Goal: Task Accomplishment & Management: Use online tool/utility

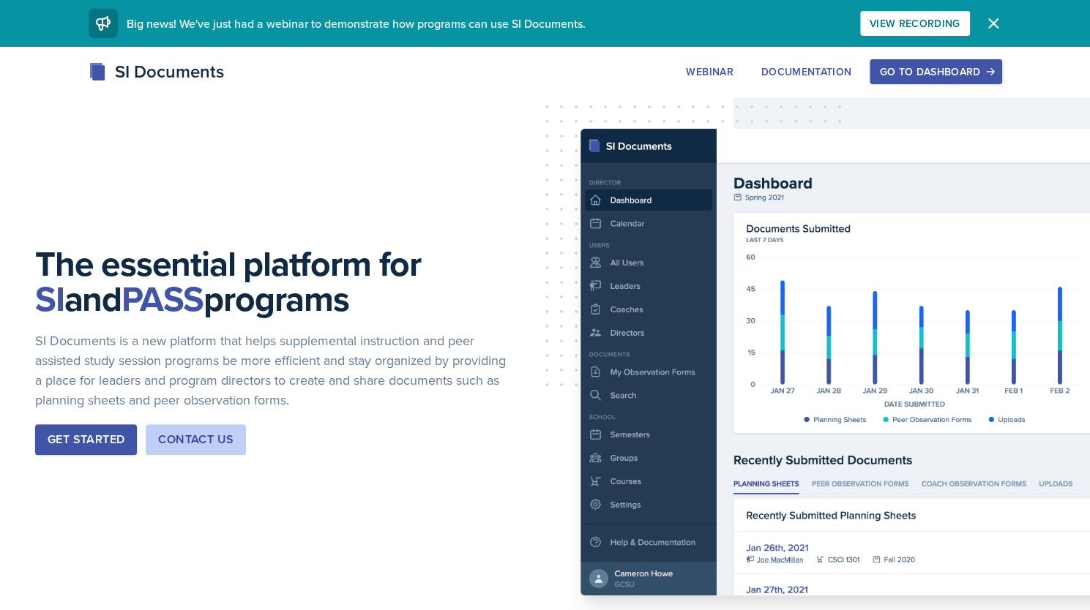
click at [983, 26] on button "Dismiss" at bounding box center [993, 23] width 29 height 29
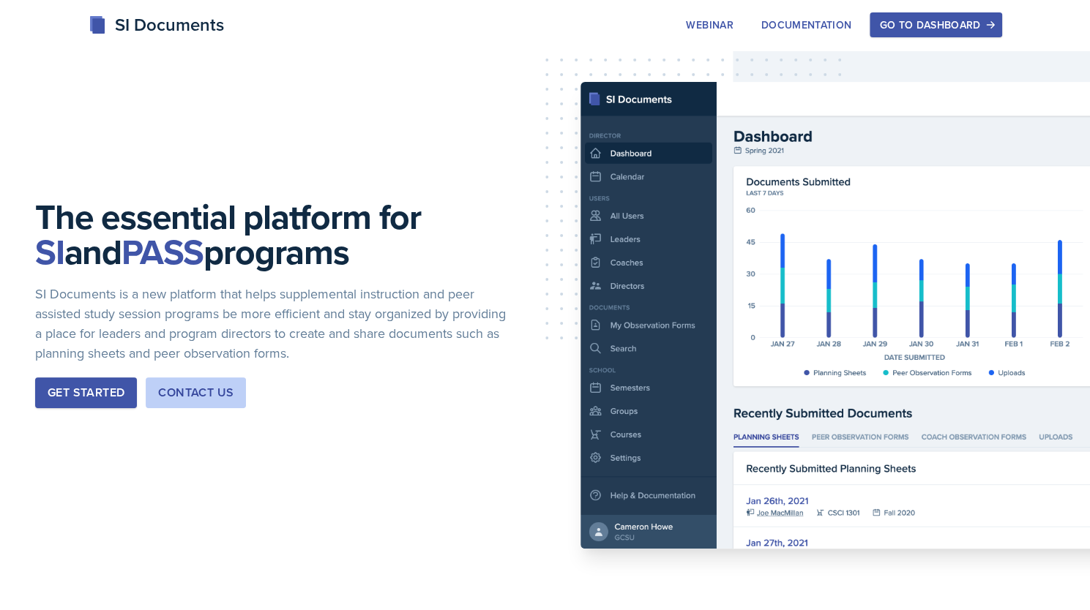
click at [949, 27] on div "Go to Dashboard" at bounding box center [935, 25] width 113 height 12
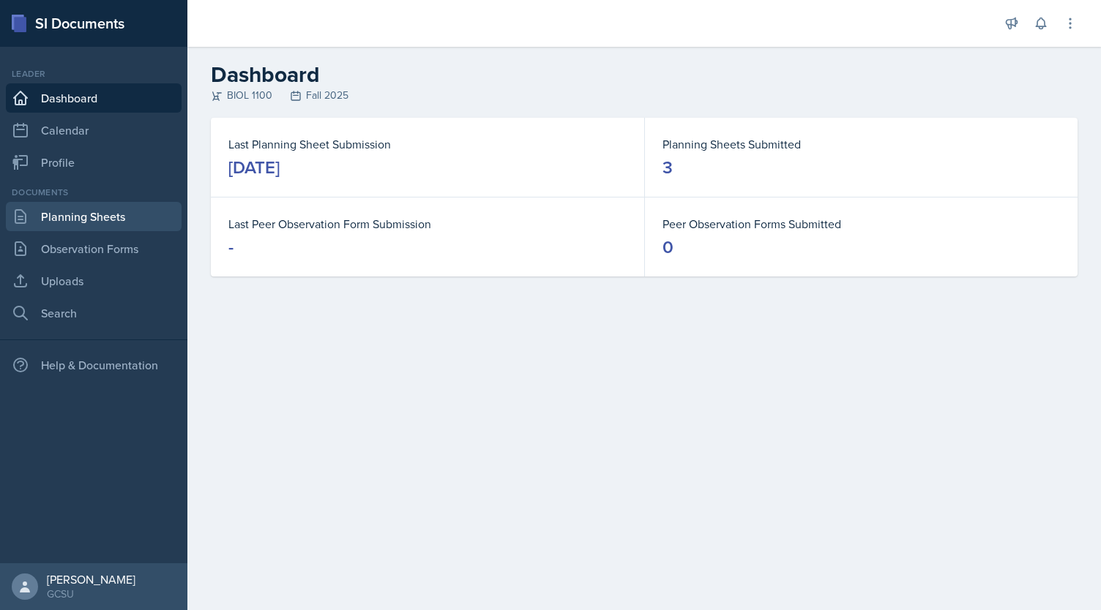
click at [116, 228] on link "Planning Sheets" at bounding box center [94, 216] width 176 height 29
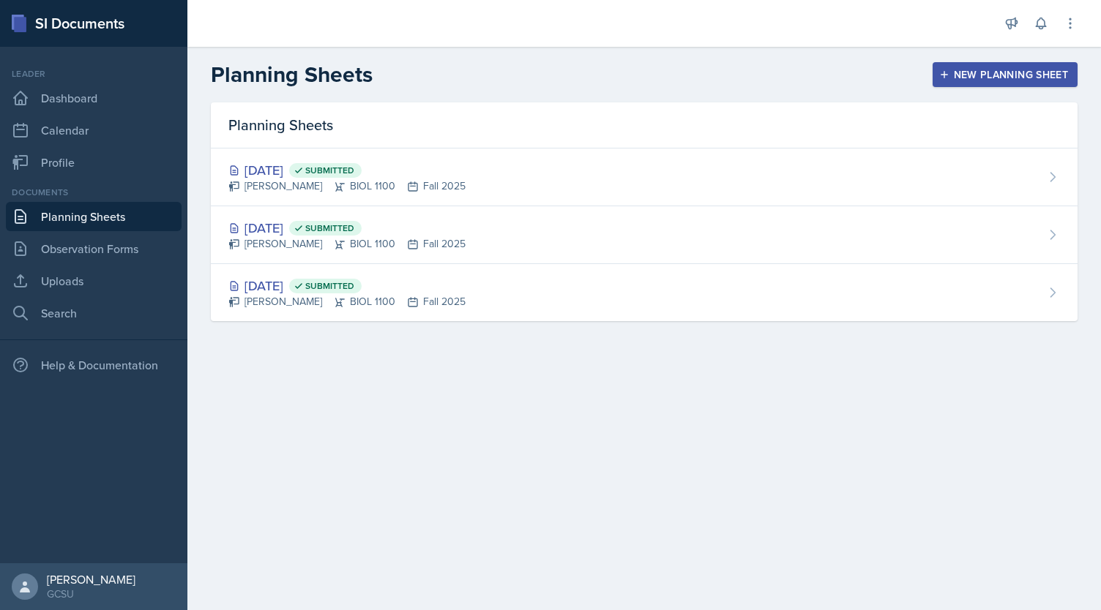
click at [976, 83] on button "New Planning Sheet" at bounding box center [1004, 74] width 145 height 25
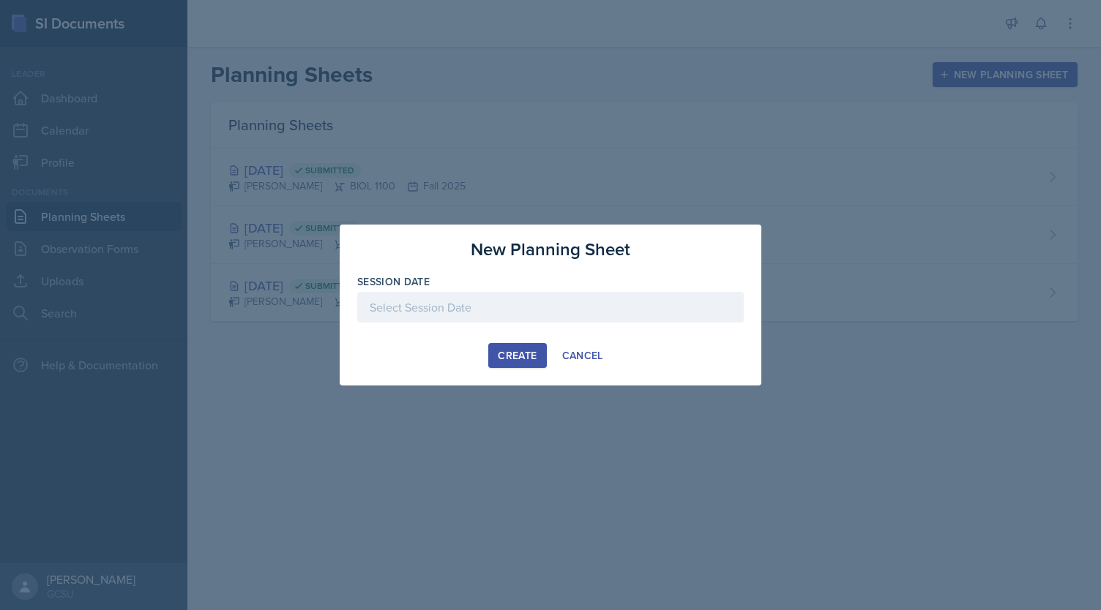
click at [474, 296] on div at bounding box center [550, 307] width 386 height 31
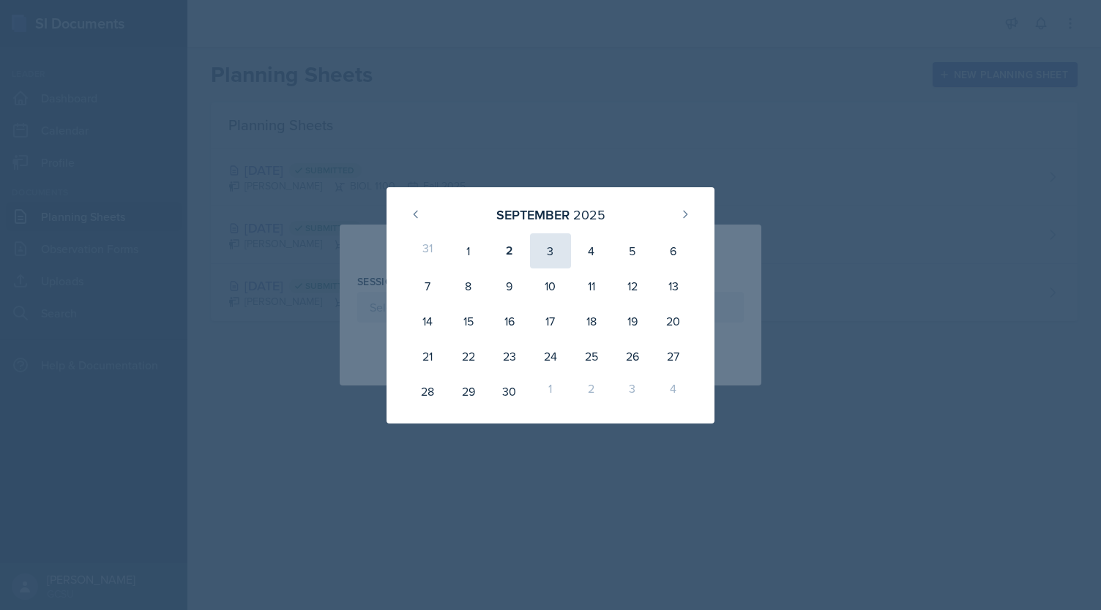
click at [556, 257] on div "3" at bounding box center [550, 250] width 41 height 35
type input "[DATE]"
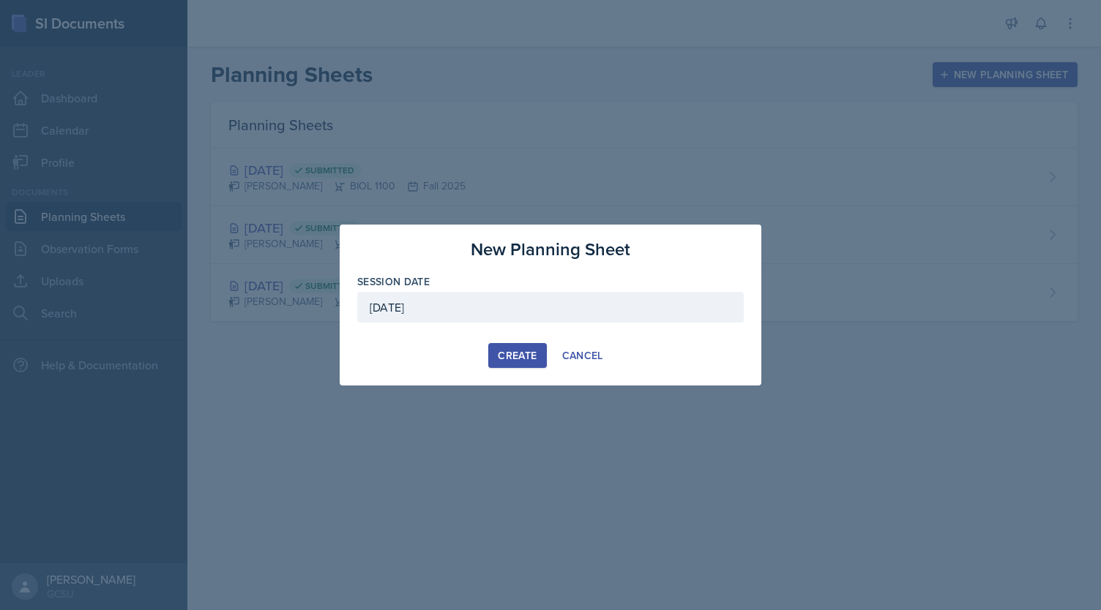
click at [509, 368] on div "New Planning Sheet Session Date [DATE] [DATE] 31 1 2 3 4 5 6 7 8 9 10 11 12 13 …" at bounding box center [551, 305] width 422 height 161
click at [517, 362] on button "Create" at bounding box center [517, 355] width 58 height 25
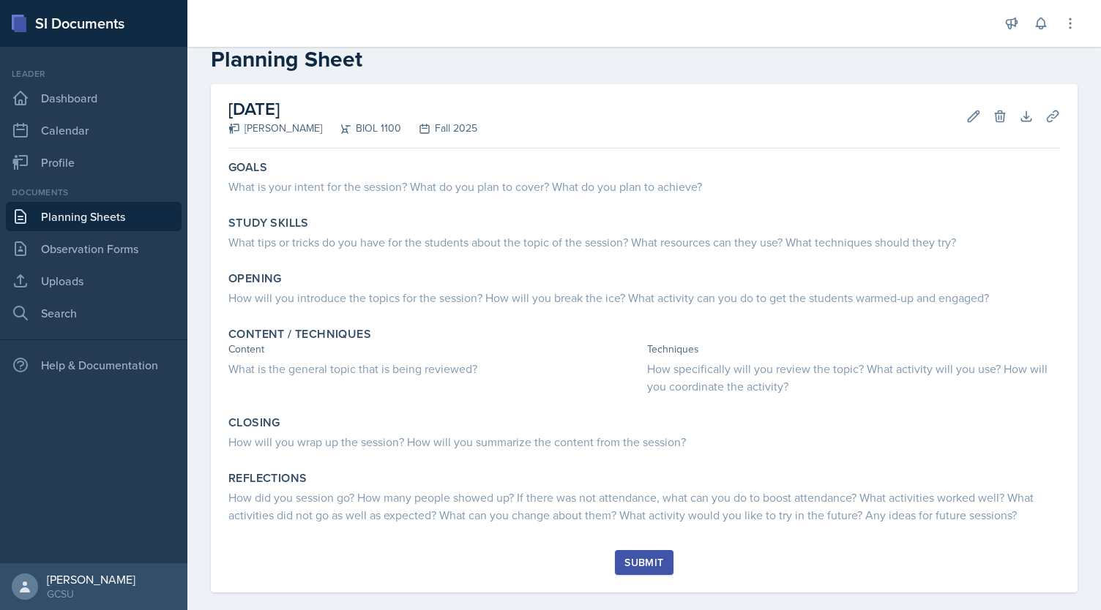
scroll to position [29, 0]
